Goal: Communication & Community: Connect with others

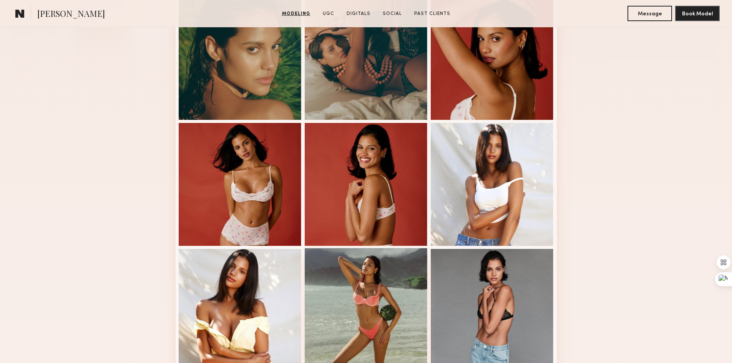
scroll to position [307, 0]
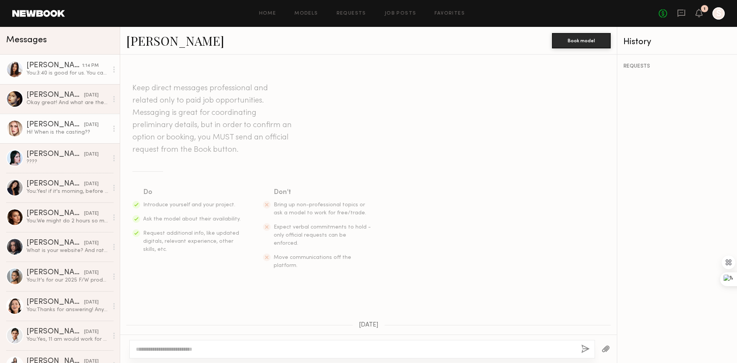
scroll to position [154, 0]
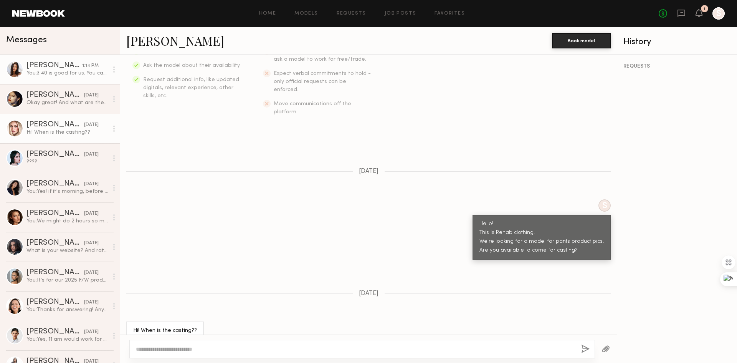
click at [60, 71] on div "You: 3:40 is good for us. You can come after work :)" at bounding box center [67, 73] width 82 height 7
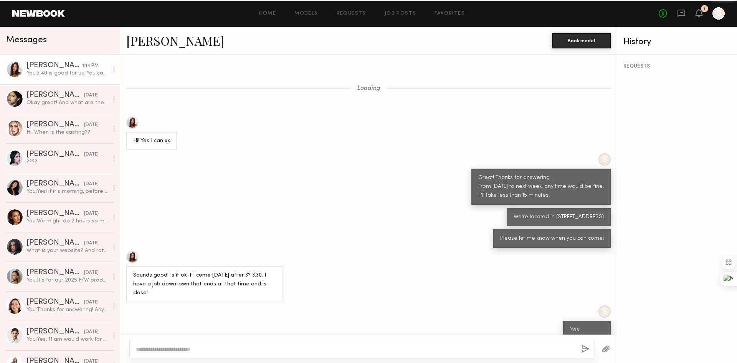
scroll to position [429, 0]
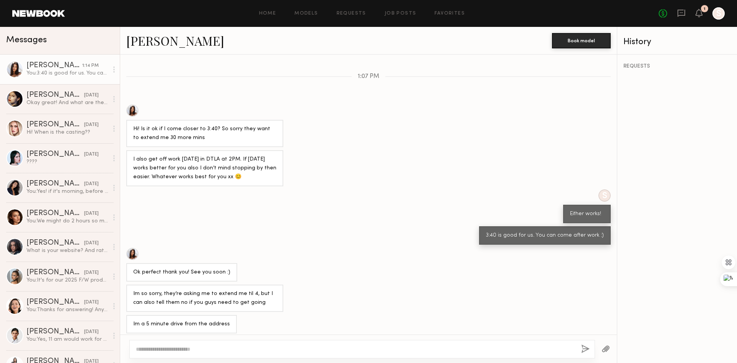
click at [291, 234] on div "3:40 is good for us. You can come after work :)" at bounding box center [368, 235] width 497 height 18
click at [189, 352] on textarea at bounding box center [355, 349] width 439 height 8
type textarea "*"
type textarea "**********"
click at [584, 347] on button "button" at bounding box center [585, 349] width 8 height 10
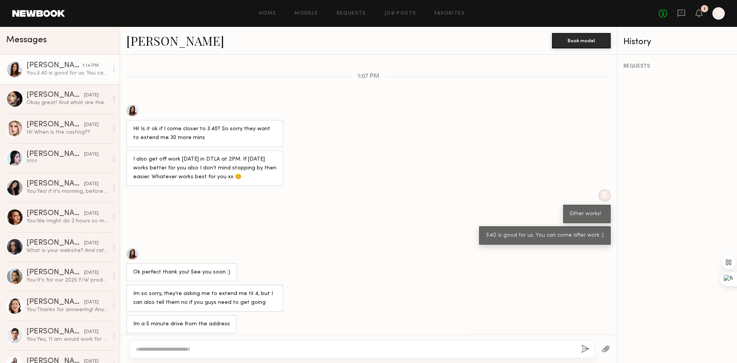
scroll to position [450, 0]
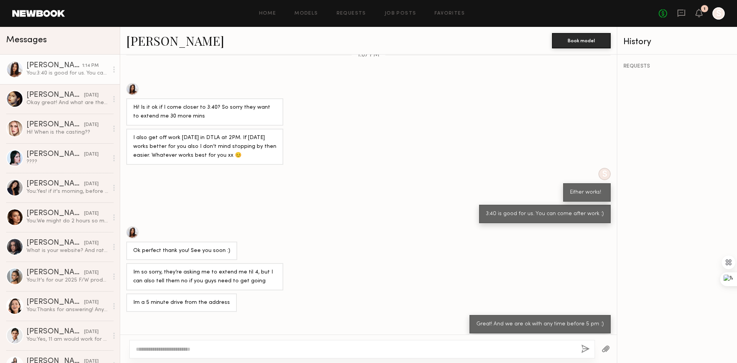
click at [412, 243] on div "Ok perfect thank you! See you soon :)" at bounding box center [368, 243] width 497 height 34
click at [396, 346] on textarea at bounding box center [355, 349] width 439 height 8
type textarea "**********"
click at [582, 346] on button "button" at bounding box center [585, 349] width 8 height 10
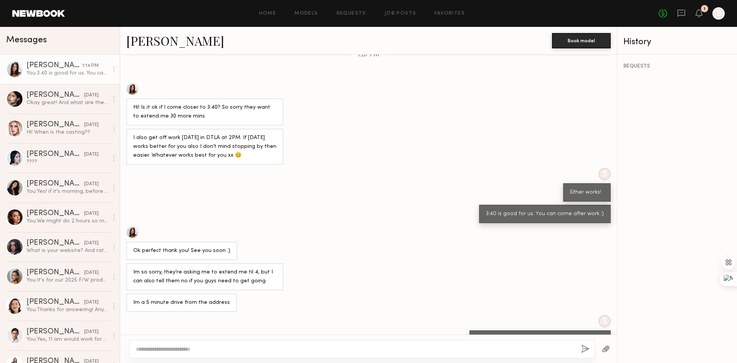
scroll to position [496, 0]
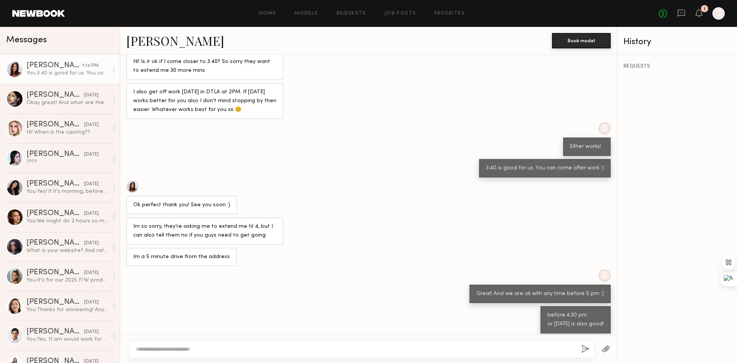
click at [422, 221] on div "Im so sorry, they’re asking me to extend me til 4, but I can also tell them no …" at bounding box center [368, 230] width 497 height 27
click at [439, 217] on div "Im so sorry, they’re asking me to extend me til 4, but I can also tell them no …" at bounding box center [368, 230] width 497 height 27
click at [428, 189] on div "Ok perfect thank you! See you soon :)" at bounding box center [368, 198] width 497 height 34
click at [427, 193] on div "Ok perfect thank you! See you soon :)" at bounding box center [368, 198] width 497 height 34
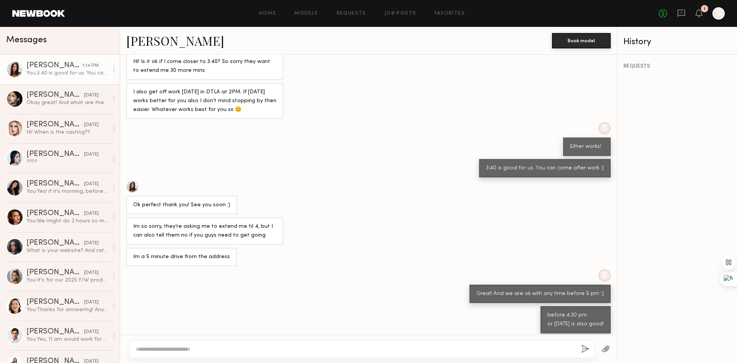
click at [407, 224] on div "Im so sorry, they’re asking me to extend me til 4, but I can also tell them no …" at bounding box center [368, 230] width 497 height 27
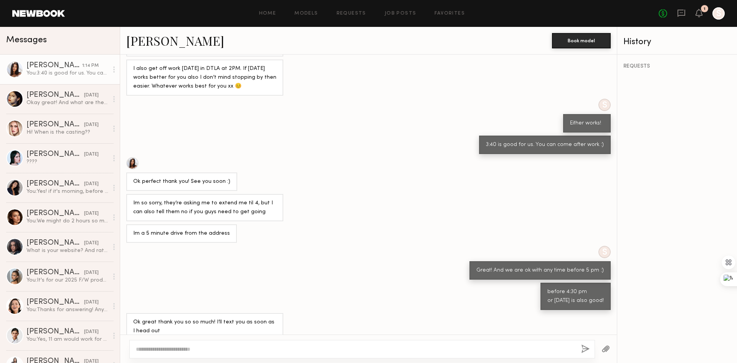
scroll to position [526, 0]
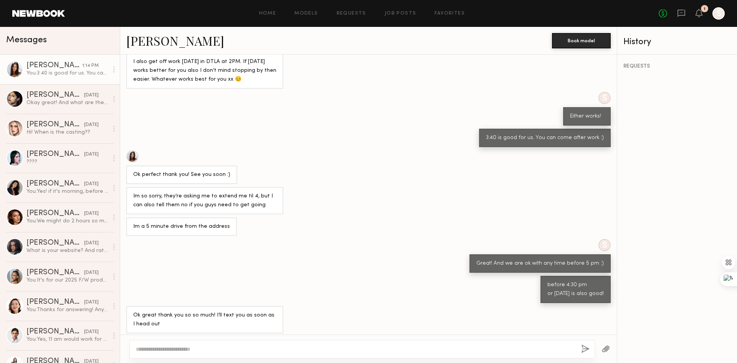
drag, startPoint x: 306, startPoint y: 260, endPoint x: 315, endPoint y: 251, distance: 12.5
click at [306, 260] on div "S Great! And we are ok with any time before 5 pm :)" at bounding box center [368, 256] width 497 height 34
click at [231, 347] on textarea at bounding box center [355, 349] width 439 height 8
type textarea "**********"
click at [576, 351] on div "**********" at bounding box center [362, 349] width 466 height 18
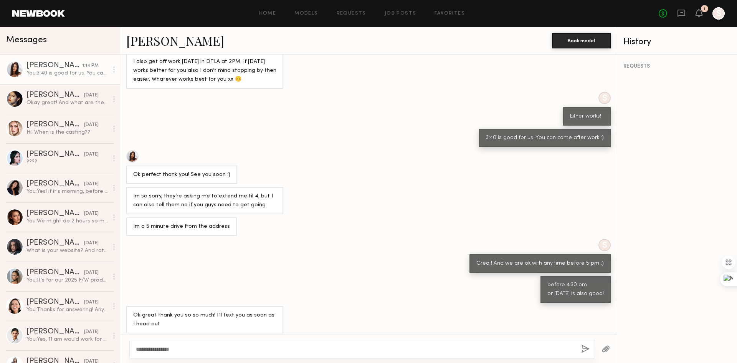
click at [583, 349] on button "button" at bounding box center [585, 349] width 8 height 10
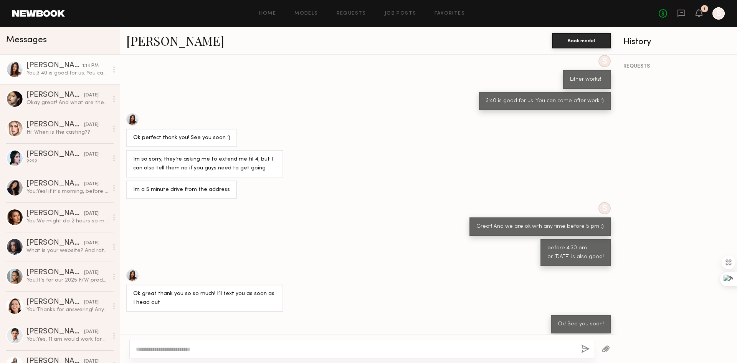
click at [380, 227] on div "S Great! And we are ok with any time before 5 pm :)" at bounding box center [368, 219] width 497 height 34
click at [261, 208] on div "S Great! And we are ok with any time before 5 pm :)" at bounding box center [368, 219] width 497 height 34
click at [256, 202] on div "S Great! And we are ok with any time before 5 pm :)" at bounding box center [368, 219] width 497 height 34
click at [254, 193] on div "Im a 5 minute drive from the address" at bounding box center [368, 190] width 497 height 18
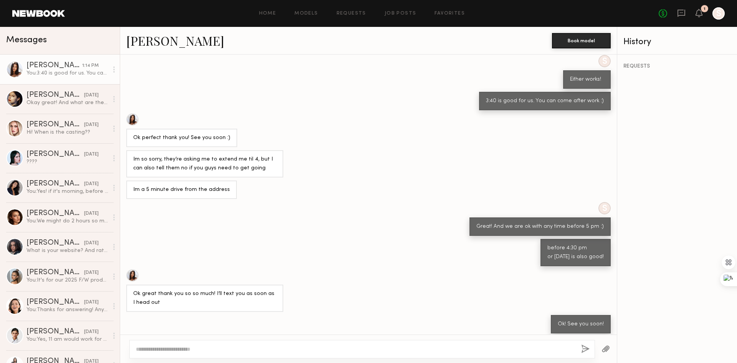
click at [254, 193] on div "Im a 5 minute drive from the address" at bounding box center [368, 190] width 497 height 18
click at [209, 161] on div "Im so sorry, they’re asking me to extend me til 4, but I can also tell them no …" at bounding box center [204, 164] width 143 height 18
click at [325, 315] on div "Ok! See you soon!" at bounding box center [368, 324] width 497 height 18
click at [487, 150] on div "Im so sorry, they’re asking me to extend me til 4, but I can also tell them no …" at bounding box center [368, 163] width 497 height 27
click at [315, 270] on div "Ok great thank you so so much! I’ll text you as soon as I head out" at bounding box center [368, 290] width 497 height 43
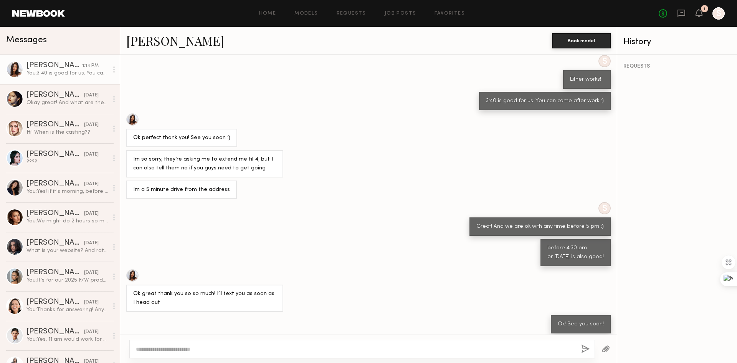
click at [335, 222] on div "S Great! And we are ok with any time before 5 pm :)" at bounding box center [368, 219] width 497 height 34
drag, startPoint x: 202, startPoint y: 290, endPoint x: 265, endPoint y: 288, distance: 62.6
click at [265, 290] on div "Ok great thank you so so much! I’ll text you as soon as I head out" at bounding box center [204, 299] width 143 height 18
click at [306, 217] on div "S Great! And we are ok with any time before 5 pm :)" at bounding box center [368, 219] width 497 height 34
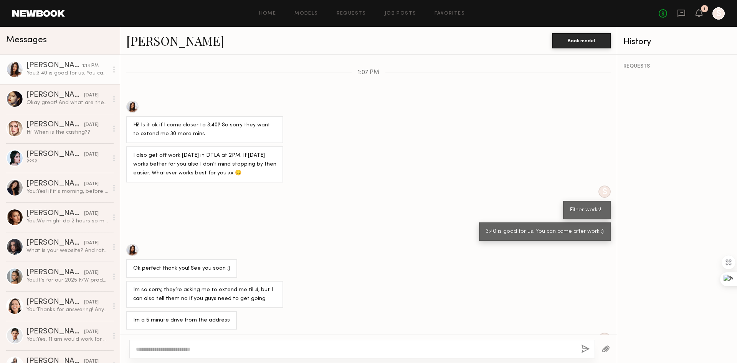
scroll to position [371, 0]
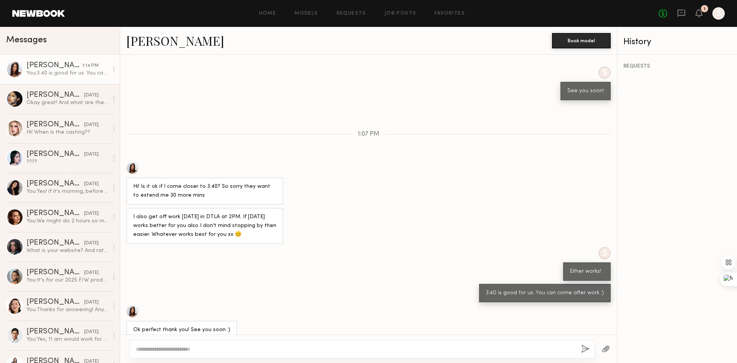
click at [262, 268] on div "S Either works!" at bounding box center [368, 264] width 497 height 34
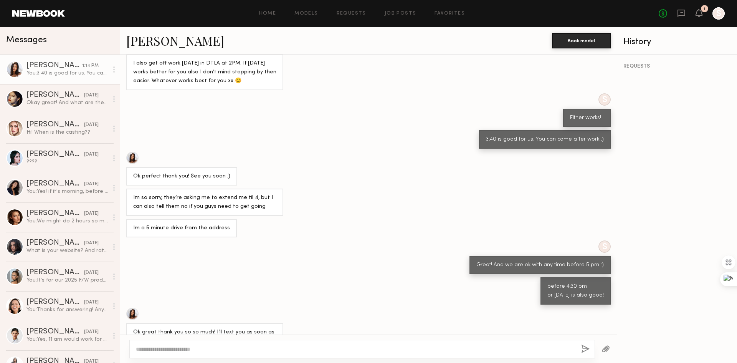
scroll to position [563, 0]
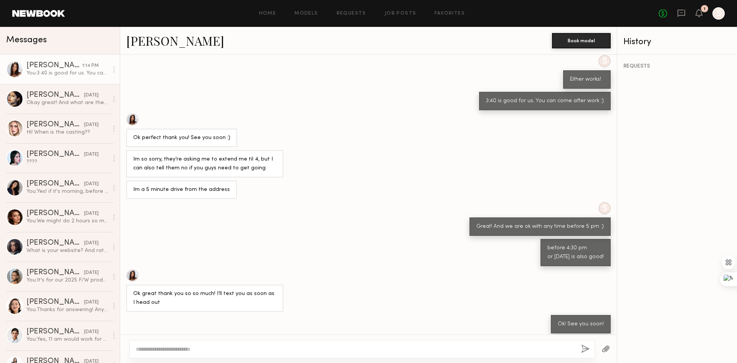
click at [233, 210] on div "S Great! And we are ok with any time before 5 pm :)" at bounding box center [368, 219] width 497 height 34
click at [315, 344] on div at bounding box center [362, 349] width 466 height 18
type textarea "**********"
click at [584, 349] on button "button" at bounding box center [585, 349] width 8 height 10
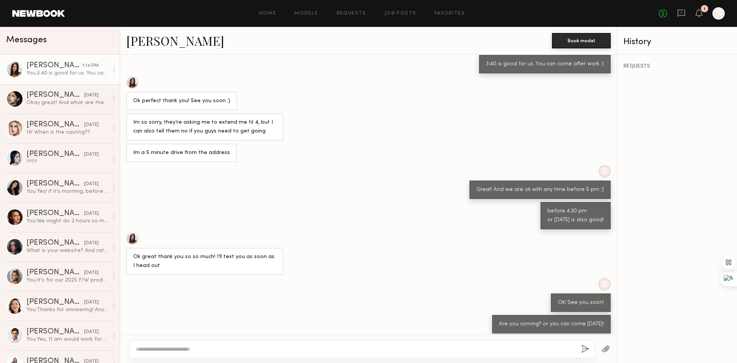
click at [273, 232] on div at bounding box center [204, 238] width 157 height 12
click at [280, 192] on div "S Great! And we are ok with any time before 5 pm :)" at bounding box center [368, 182] width 497 height 34
click at [322, 221] on div "before 4:30 pm or tomorrow is also good!" at bounding box center [368, 215] width 497 height 27
click at [349, 244] on div "Ok great thank you so so much! I’ll text you as soon as I head out" at bounding box center [368, 253] width 497 height 43
click at [338, 181] on div "S Great! And we are ok with any time before 5 pm :)" at bounding box center [368, 182] width 497 height 34
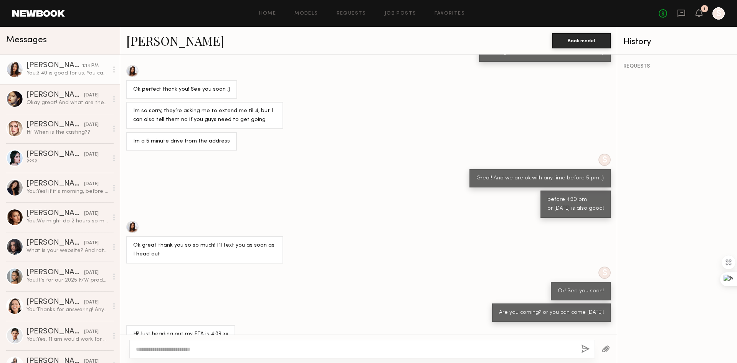
scroll to position [621, 0]
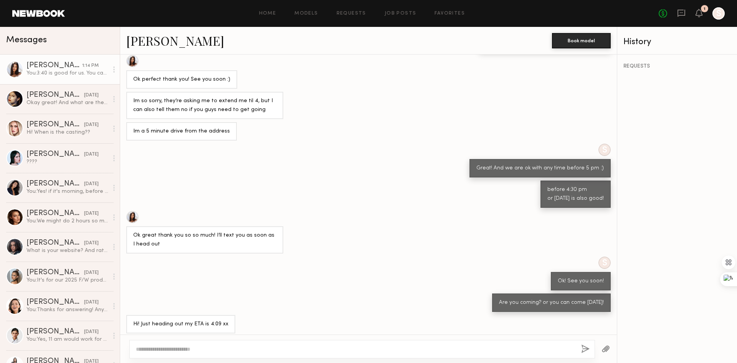
click at [236, 348] on textarea at bounding box center [355, 349] width 439 height 8
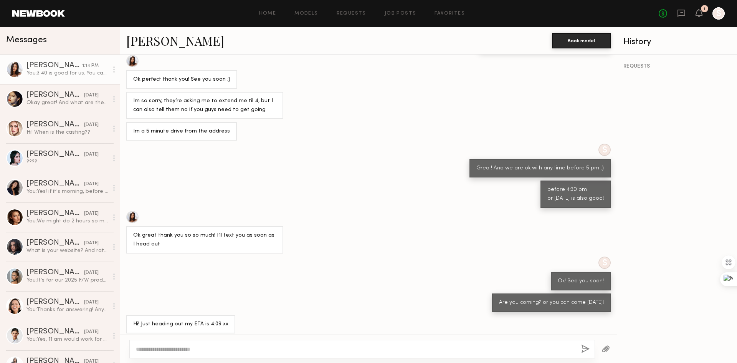
click at [140, 47] on link "Michaela B." at bounding box center [175, 40] width 98 height 17
click at [321, 352] on textarea at bounding box center [355, 349] width 439 height 8
type textarea "*"
type textarea "**********"
click at [581, 345] on div "**********" at bounding box center [362, 349] width 466 height 18
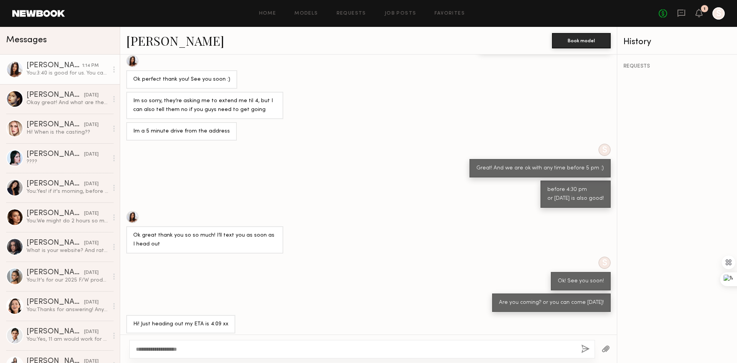
click at [586, 346] on button "button" at bounding box center [585, 349] width 8 height 10
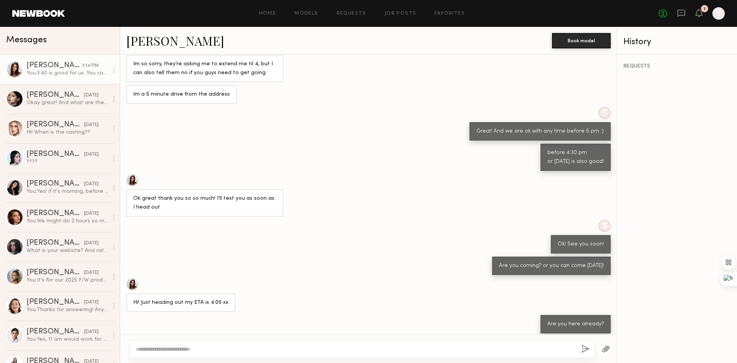
click at [308, 270] on div "Loading Hi! Yes I can xx S Great! Thanks for answering. From tomorrow to next w…" at bounding box center [368, 195] width 497 height 280
click at [288, 257] on div "Are you coming? or you can come tomorrow!" at bounding box center [368, 266] width 497 height 18
click at [283, 257] on div "Are you coming? or you can come tomorrow!" at bounding box center [368, 266] width 497 height 18
click at [242, 234] on div "S Ok! See you soon!" at bounding box center [368, 237] width 497 height 34
click at [241, 250] on div "Loading Hi! Yes I can xx S Great! Thanks for answering. From tomorrow to next w…" at bounding box center [368, 195] width 497 height 280
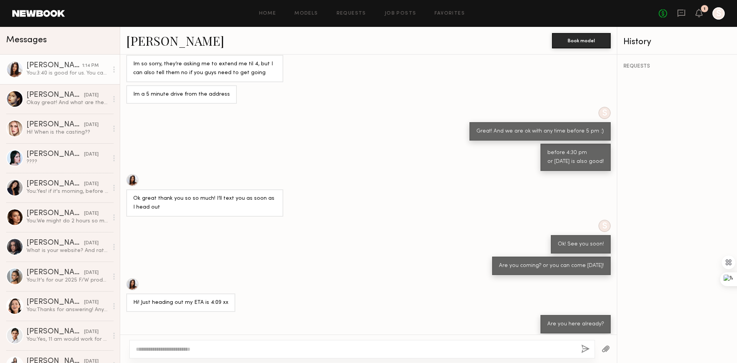
click at [132, 278] on div at bounding box center [132, 284] width 12 height 12
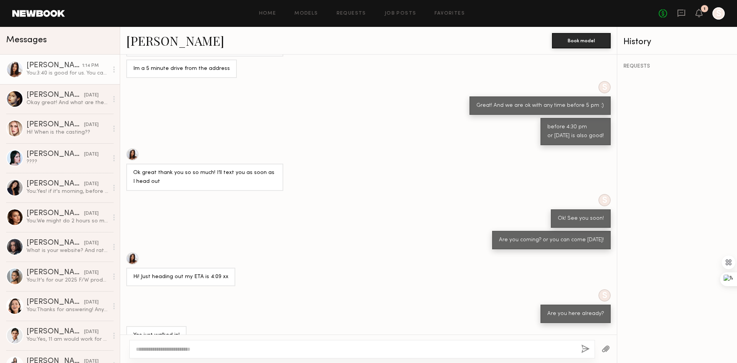
scroll to position [695, 0]
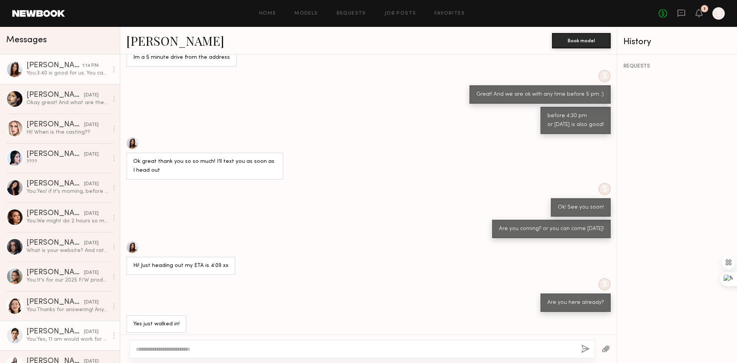
click at [41, 338] on div "You: Yes, 11 am would work for us!" at bounding box center [67, 339] width 82 height 7
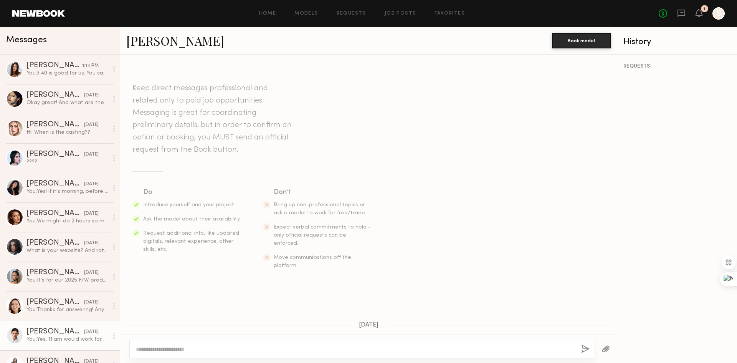
scroll to position [296, 0]
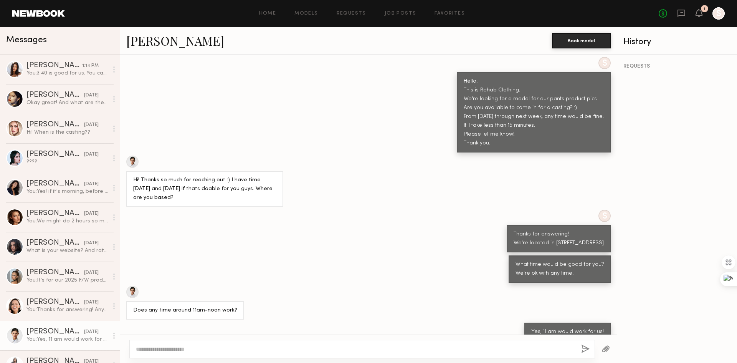
click at [147, 44] on link "Lilah F." at bounding box center [175, 40] width 98 height 17
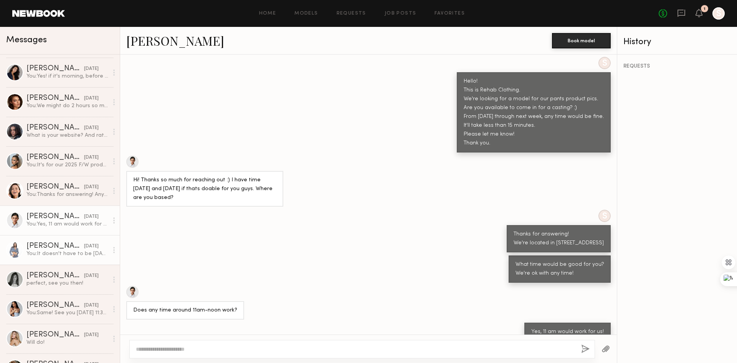
scroll to position [154, 0]
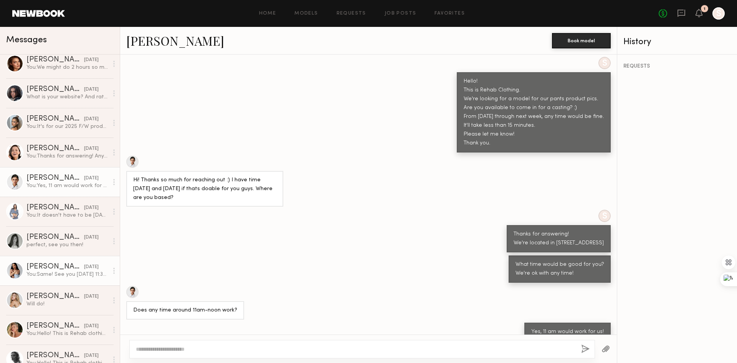
click at [48, 272] on div "Juliette A. 09/29/2025 You: Same! See you on Thursday 11:30 am!" at bounding box center [67, 270] width 82 height 15
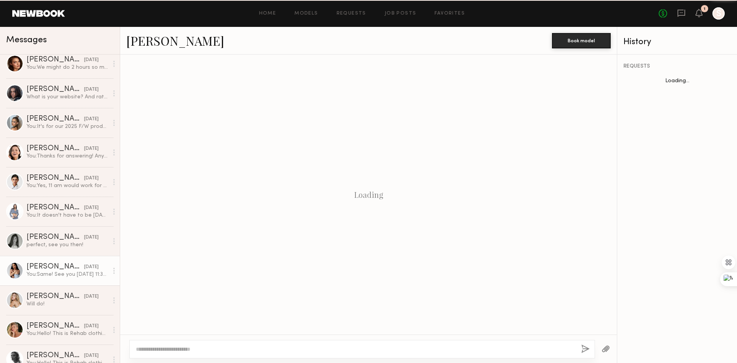
scroll to position [135, 0]
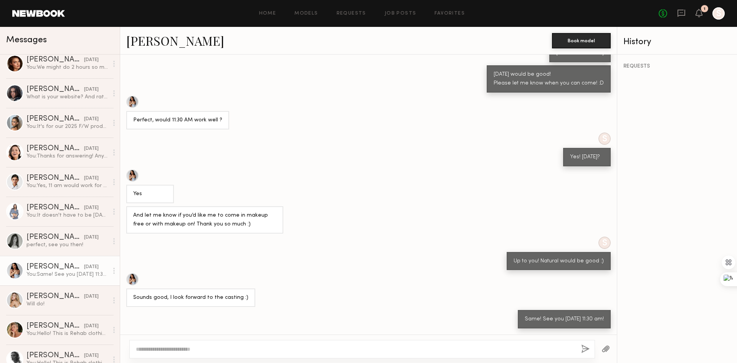
click at [128, 104] on div at bounding box center [132, 102] width 12 height 12
click at [321, 186] on div "Yes" at bounding box center [368, 186] width 497 height 34
click at [61, 269] on div "Juliette A." at bounding box center [55, 267] width 58 height 8
click at [69, 98] on div "What is your website? And rate?" at bounding box center [67, 96] width 82 height 7
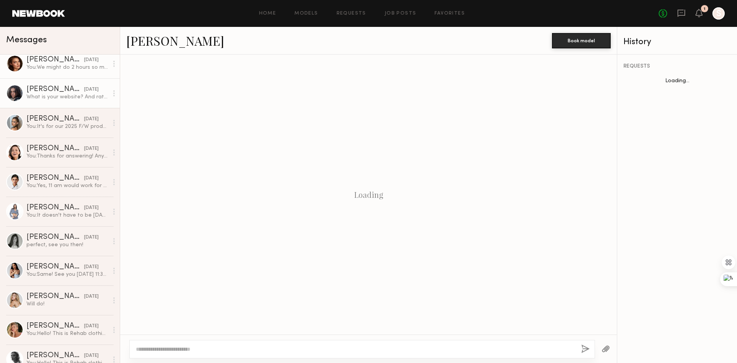
click at [64, 63] on div "Oleksa K." at bounding box center [55, 60] width 58 height 8
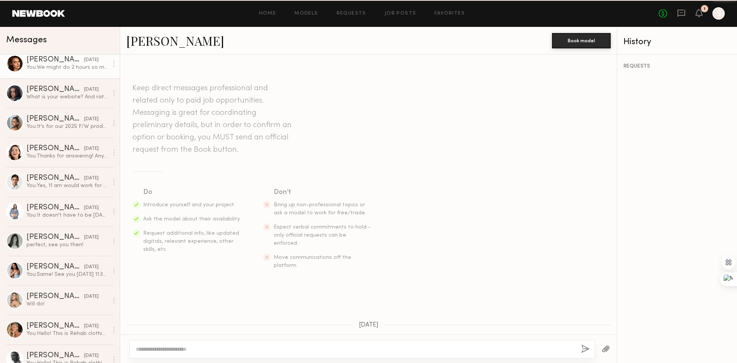
scroll to position [445, 0]
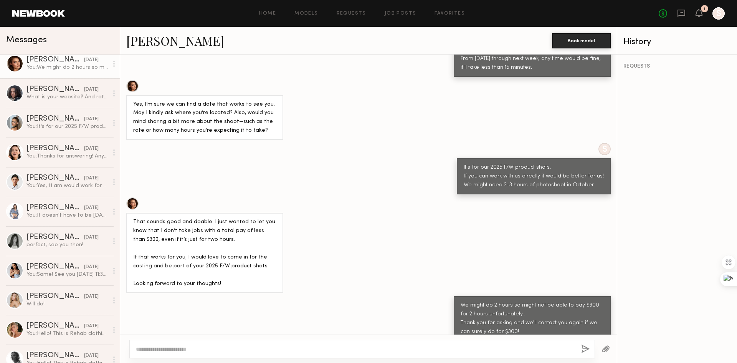
click at [266, 176] on div "S It's for our 2025 F/W product shots. If you can work with us directly it woul…" at bounding box center [368, 168] width 497 height 51
click at [65, 93] on div "Danielle F." at bounding box center [55, 90] width 58 height 8
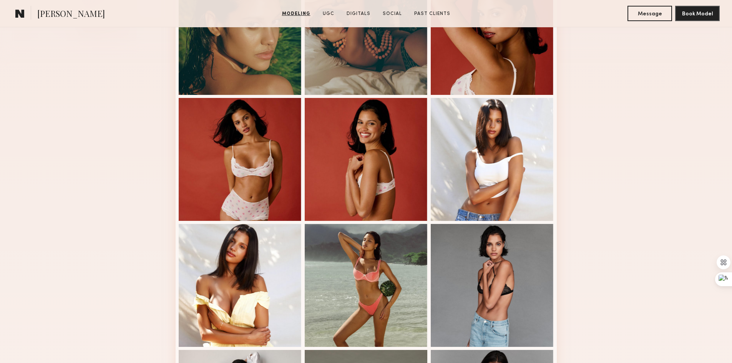
scroll to position [269, 0]
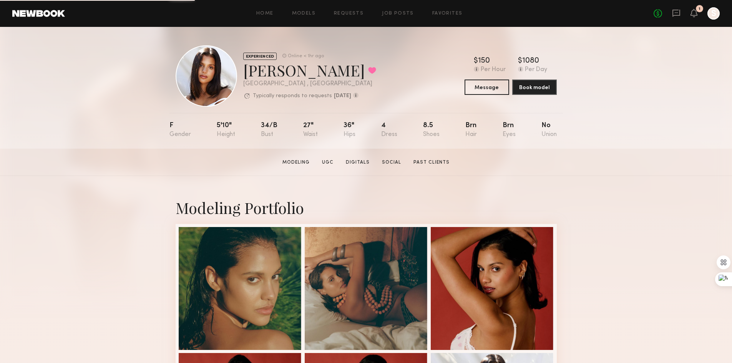
click at [215, 87] on div at bounding box center [206, 75] width 61 height 61
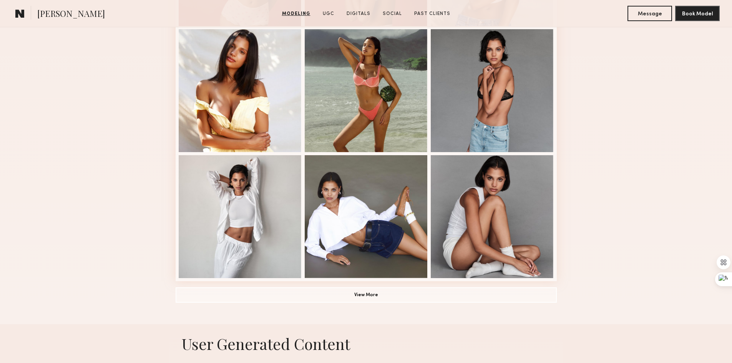
scroll to position [499, 0]
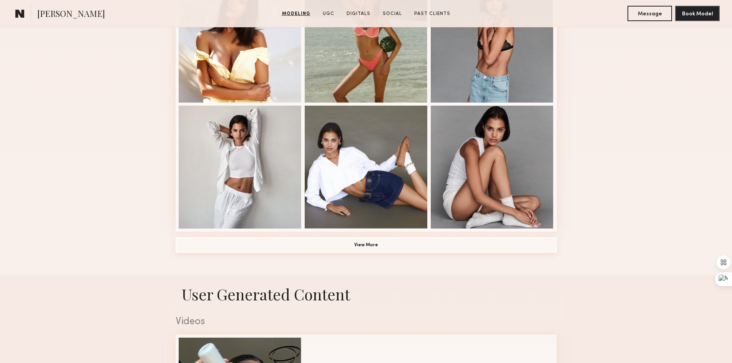
click at [403, 247] on button "View More" at bounding box center [366, 244] width 381 height 15
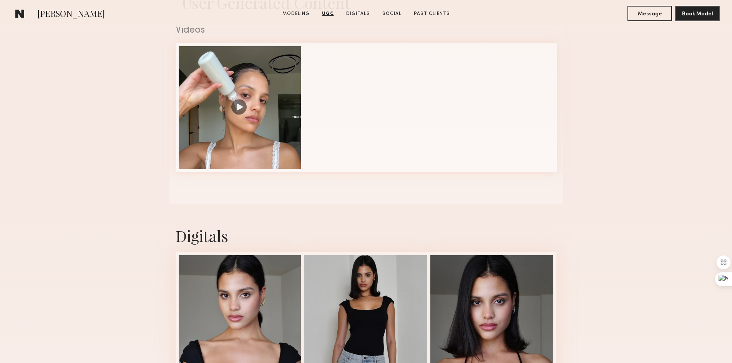
scroll to position [922, 0]
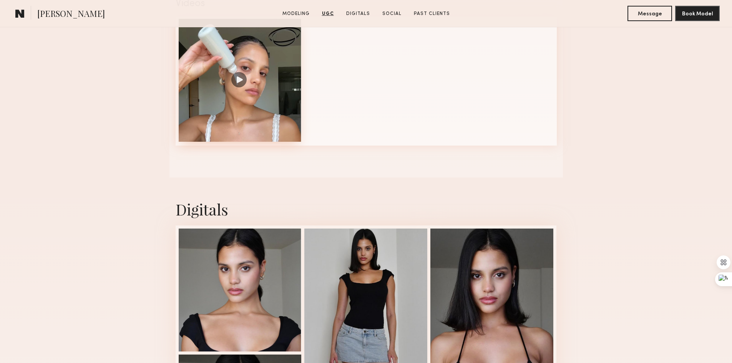
click at [245, 88] on div at bounding box center [240, 80] width 123 height 123
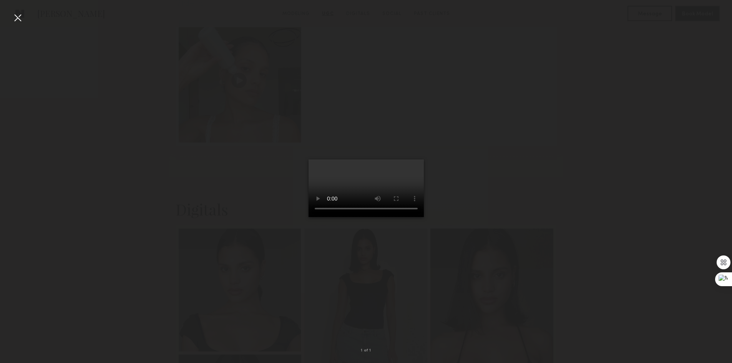
click at [17, 20] on div at bounding box center [18, 18] width 12 height 12
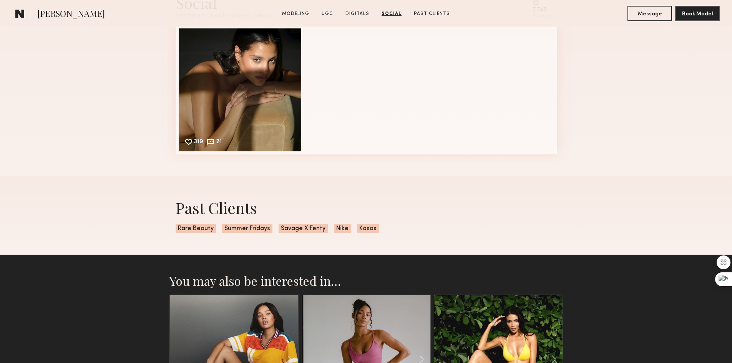
scroll to position [1459, 0]
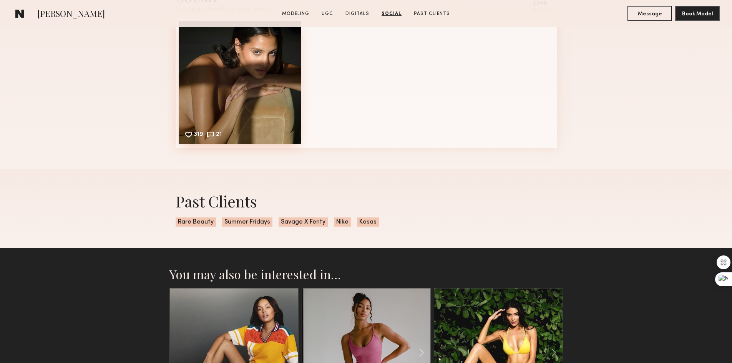
click at [268, 99] on div "319 21 Likes & comments displayed to show model’s engagement" at bounding box center [240, 82] width 123 height 123
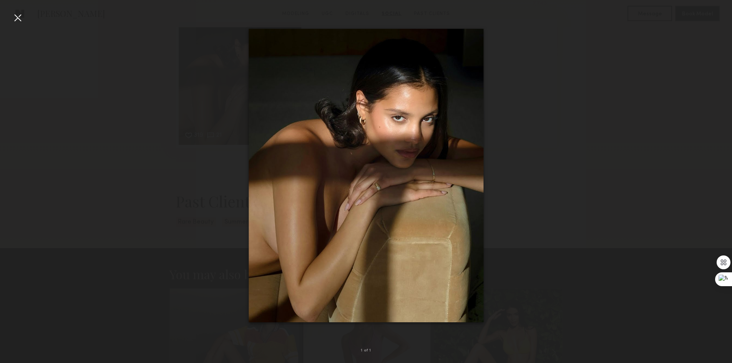
click at [22, 18] on div at bounding box center [18, 18] width 12 height 12
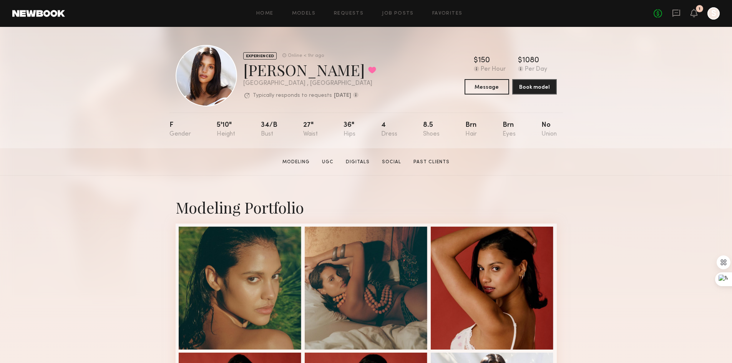
scroll to position [0, 0]
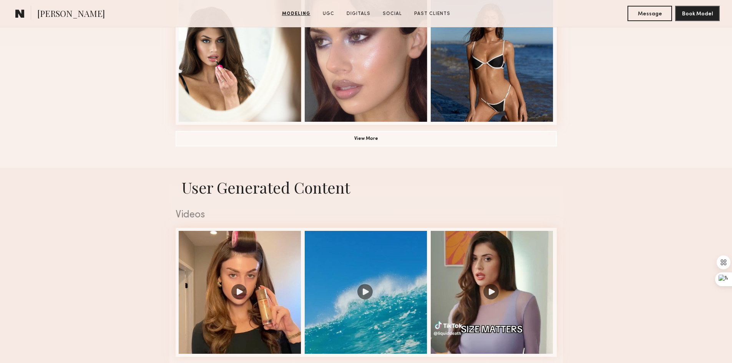
scroll to position [691, 0]
